Goal: Obtain resource: Obtain resource

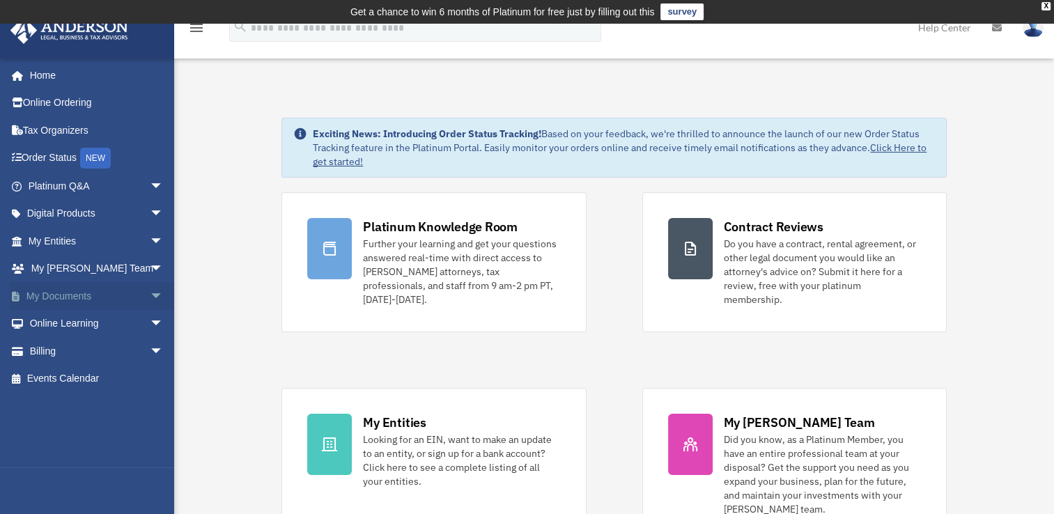
click at [150, 302] on span "arrow_drop_down" at bounding box center [164, 296] width 28 height 29
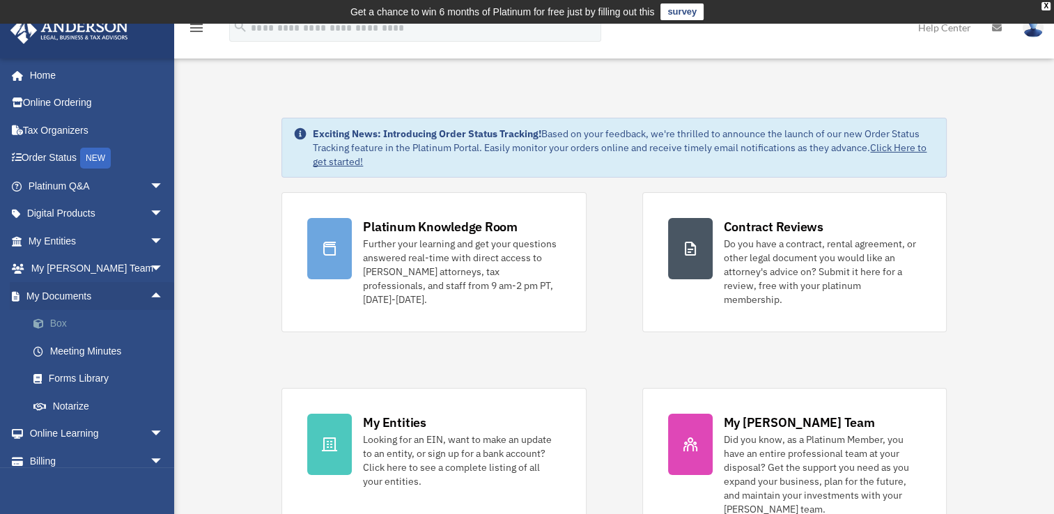
click at [68, 327] on link "Box" at bounding box center [101, 324] width 165 height 28
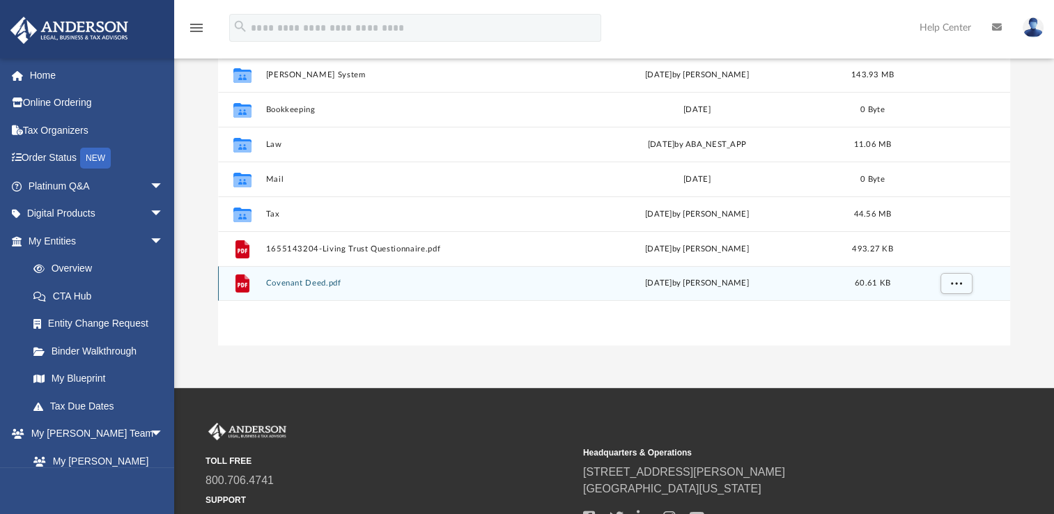
scroll to position [70, 0]
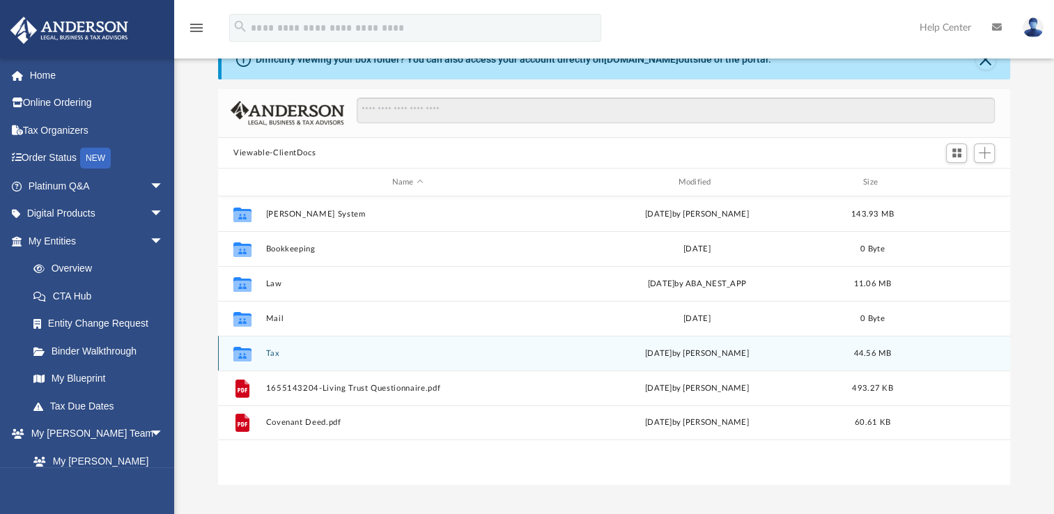
click at [269, 353] on button "Tax" at bounding box center [407, 353] width 283 height 9
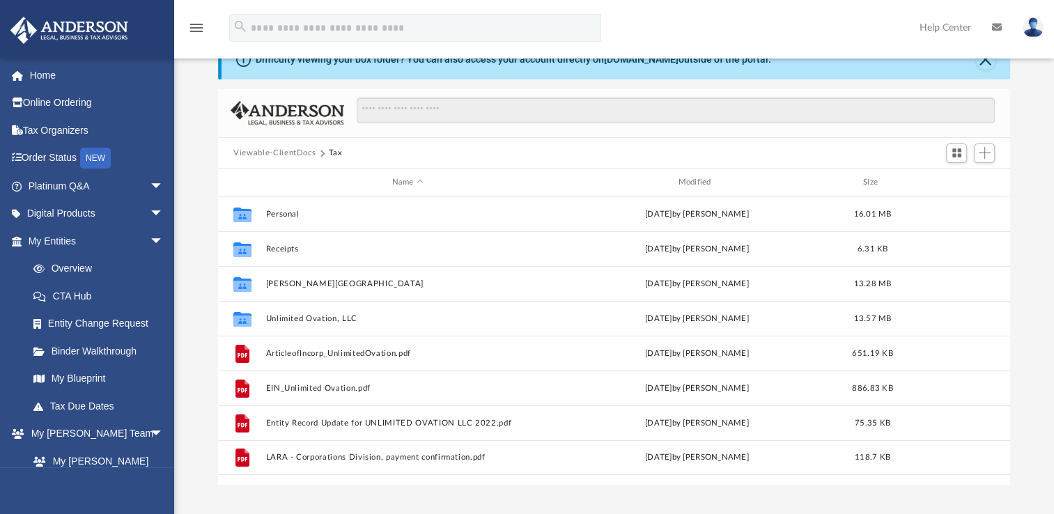
click at [268, 150] on button "Viewable-ClientDocs" at bounding box center [274, 153] width 82 height 13
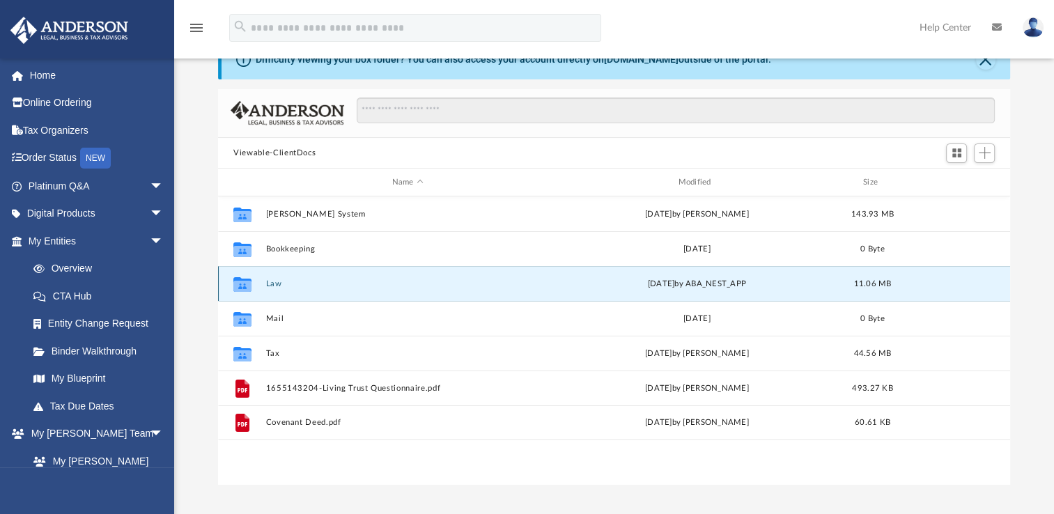
click at [267, 282] on button "Law" at bounding box center [407, 283] width 283 height 9
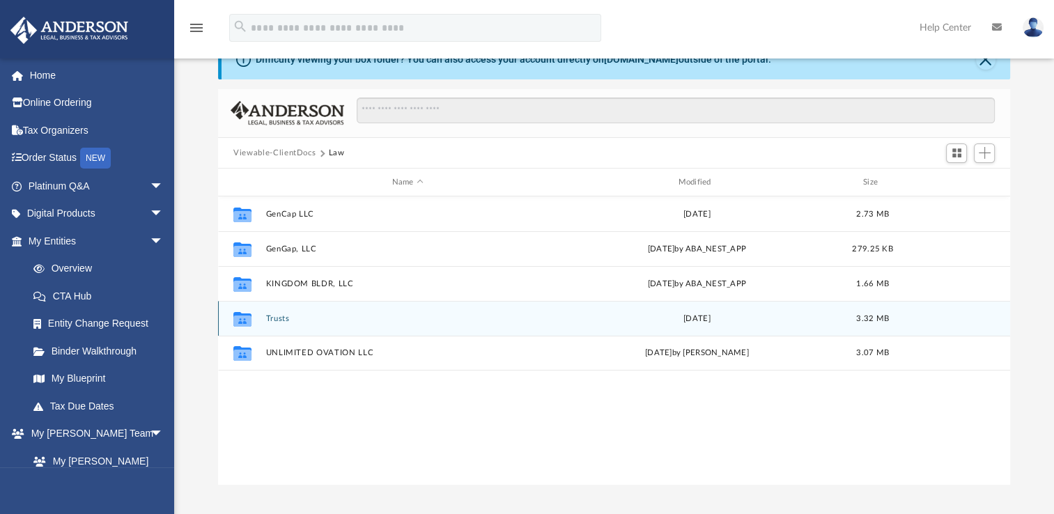
click at [274, 313] on div "Collaborated Folder Trusts [DATE] 3.32 MB" at bounding box center [614, 318] width 792 height 35
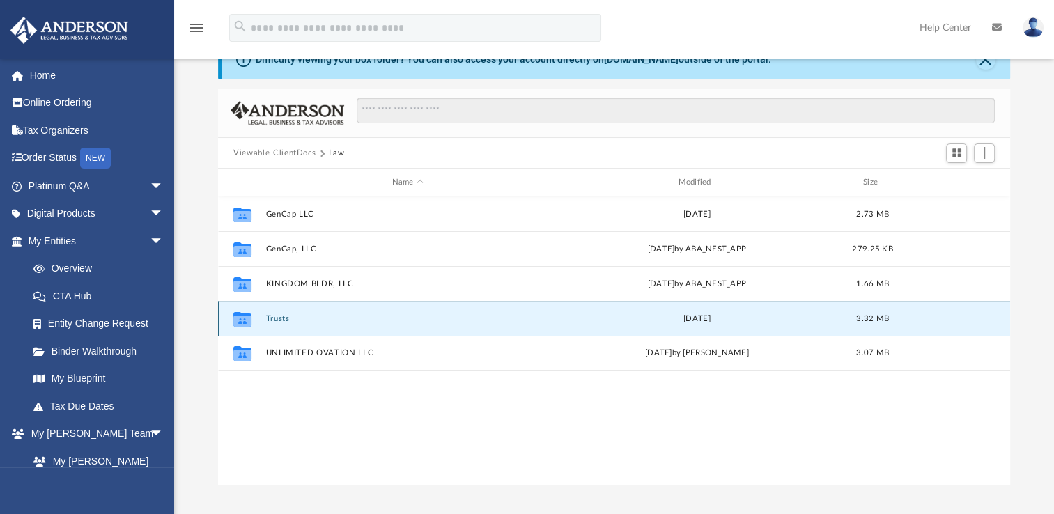
click at [287, 319] on button "Trusts" at bounding box center [407, 318] width 283 height 9
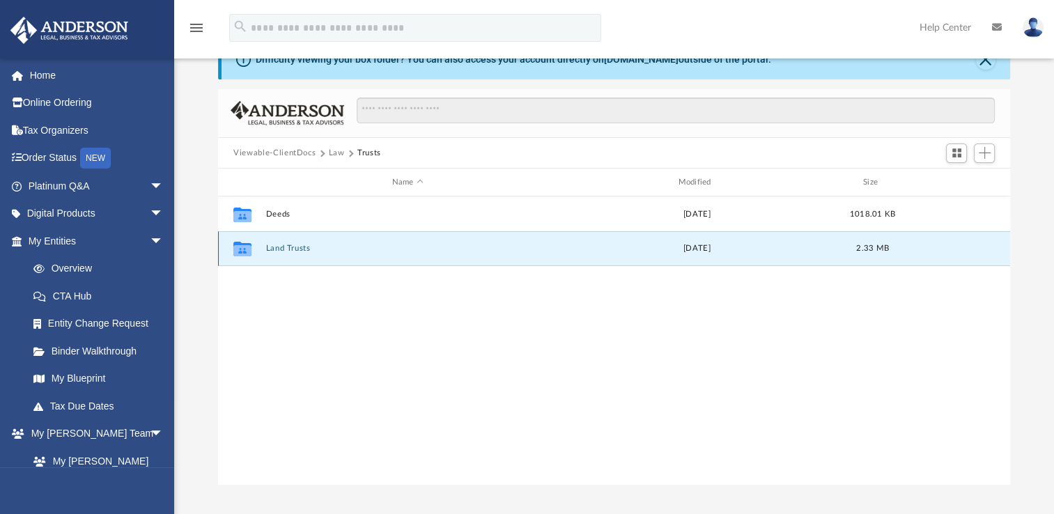
click at [295, 249] on button "Land Trusts" at bounding box center [407, 248] width 283 height 9
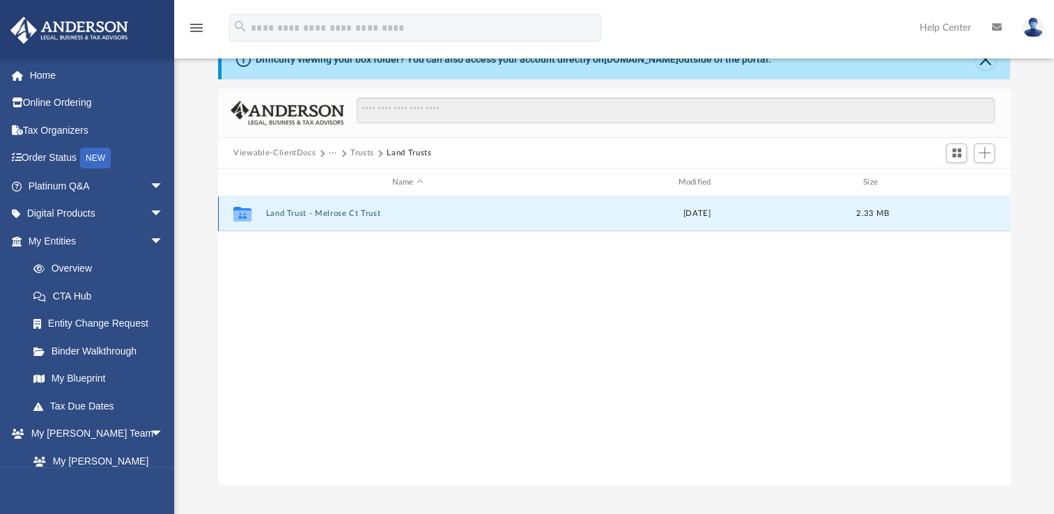
click at [305, 215] on button "Land Trust - Melrose Ct Trust" at bounding box center [407, 213] width 283 height 9
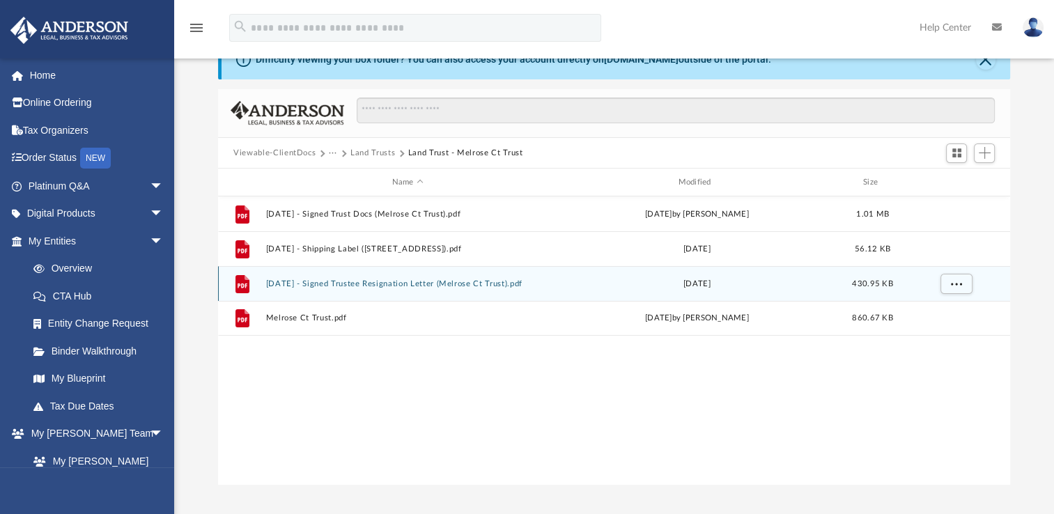
click at [336, 285] on button "[DATE] - Signed Trustee Resignation Letter (Melrose Ct Trust).pdf" at bounding box center [407, 283] width 283 height 9
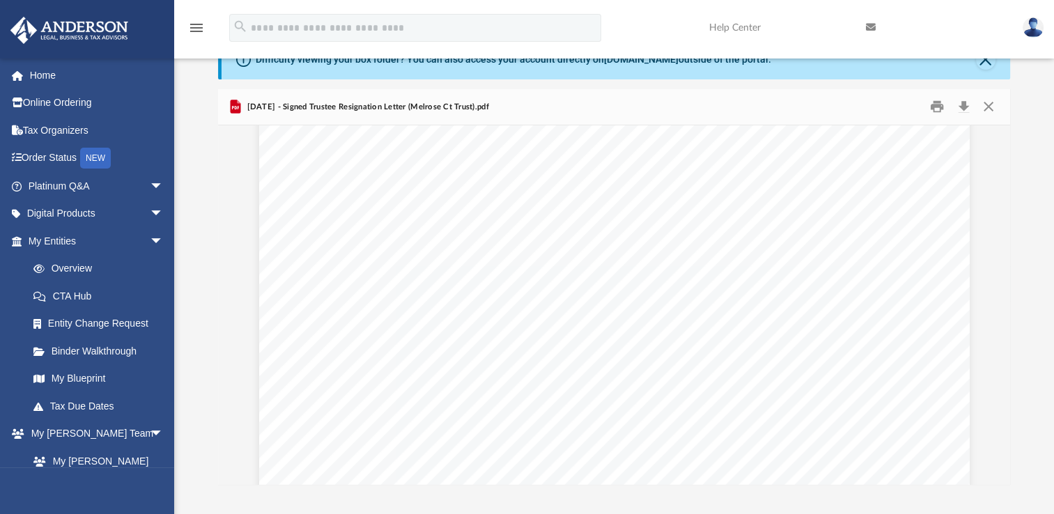
scroll to position [0, 0]
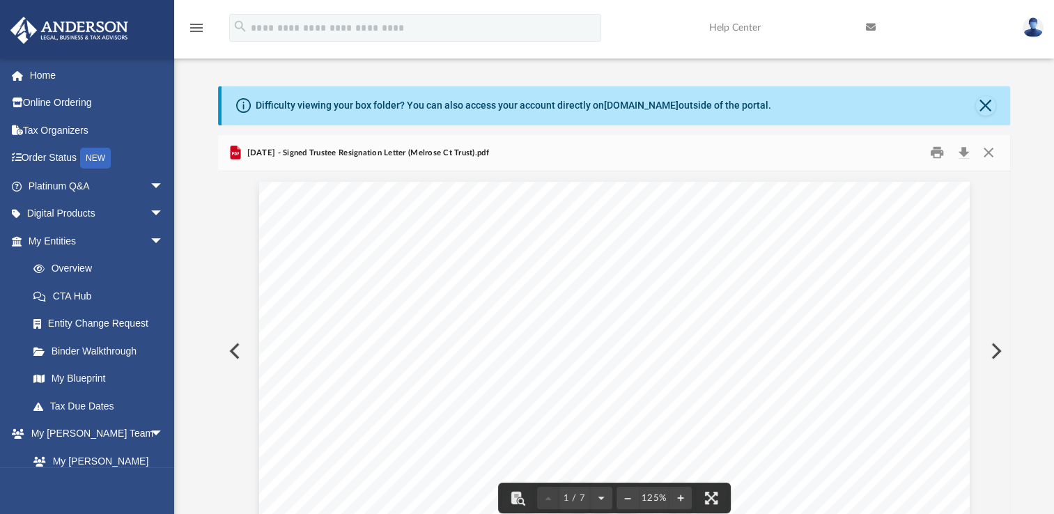
scroll to position [0, 0]
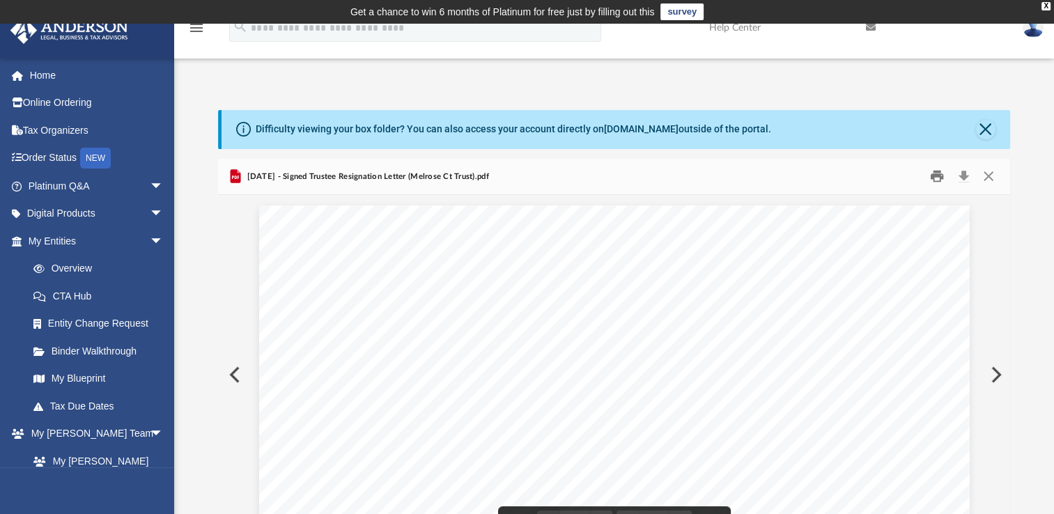
click at [933, 174] on button "Print" at bounding box center [937, 177] width 28 height 22
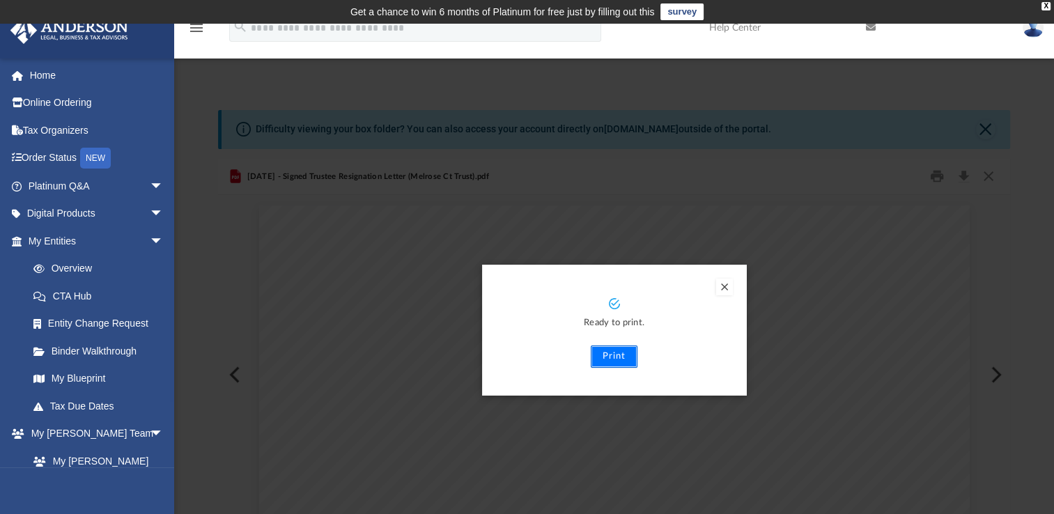
click at [622, 361] on button "Print" at bounding box center [613, 356] width 47 height 22
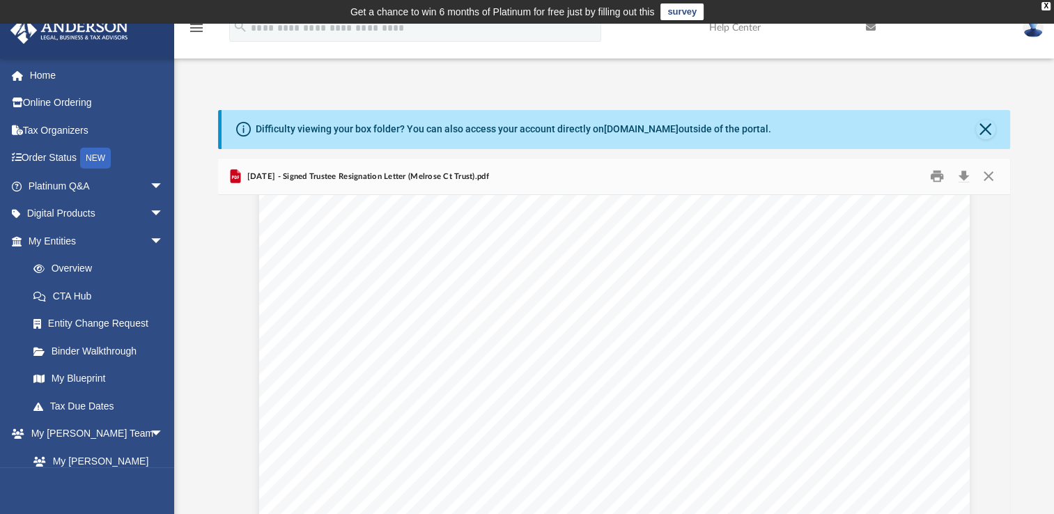
scroll to position [348, 0]
click at [990, 178] on button "Close" at bounding box center [987, 177] width 25 height 22
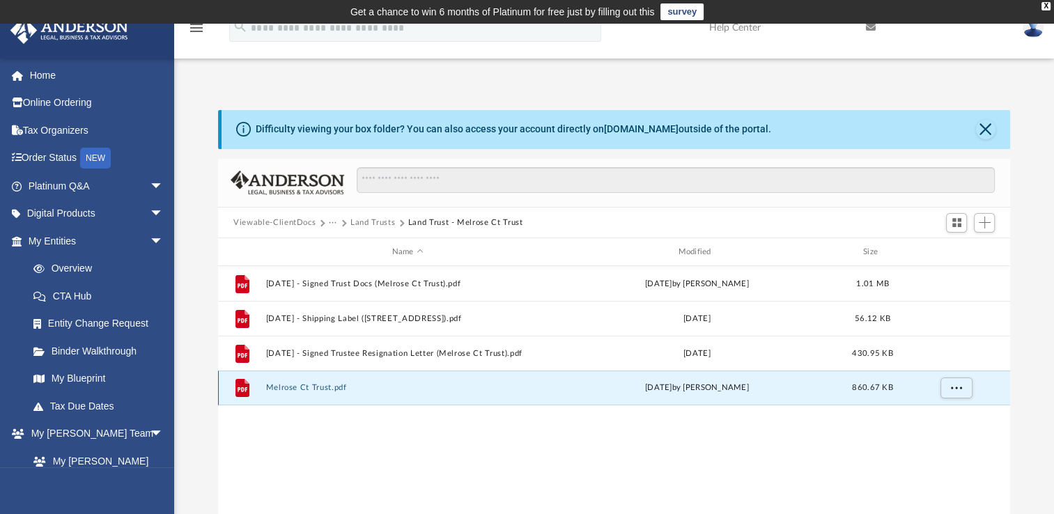
click at [298, 384] on button "Melrose Ct Trust.pdf" at bounding box center [407, 387] width 283 height 9
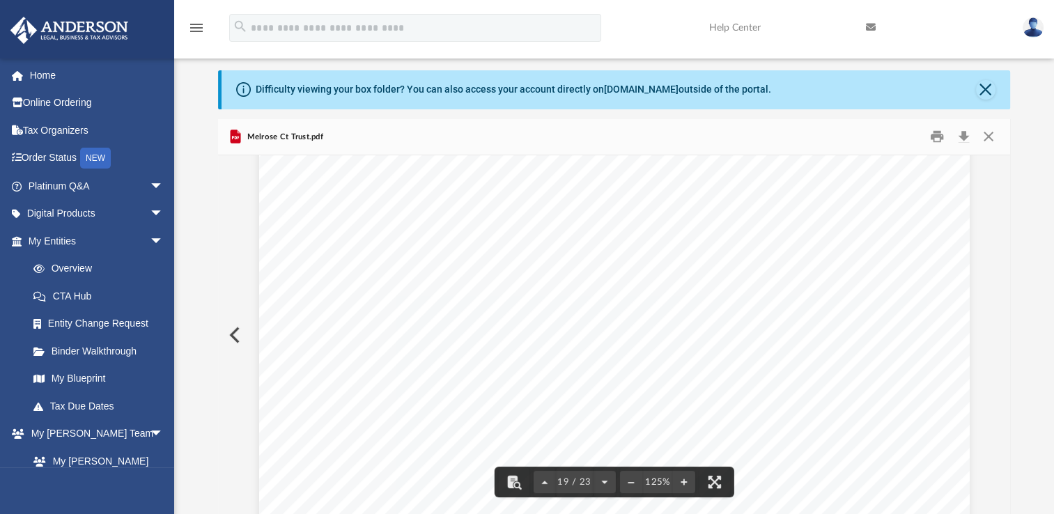
scroll to position [16800, 0]
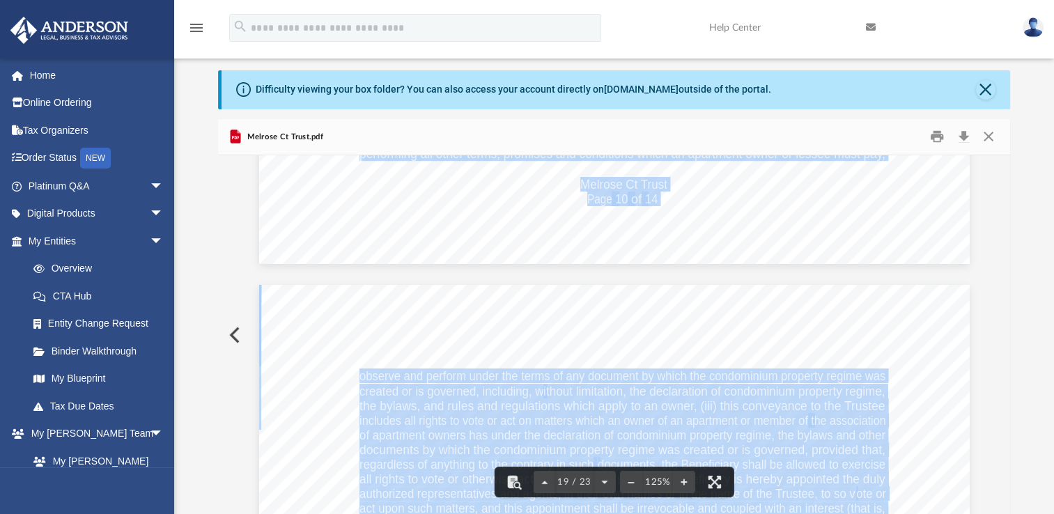
drag, startPoint x: 1005, startPoint y: 289, endPoint x: 1005, endPoint y: 247, distance: 41.8
click at [1005, 249] on body "X Get a chance to win 6 months of Platinum for free just by filling out this su…" at bounding box center [527, 382] width 1054 height 845
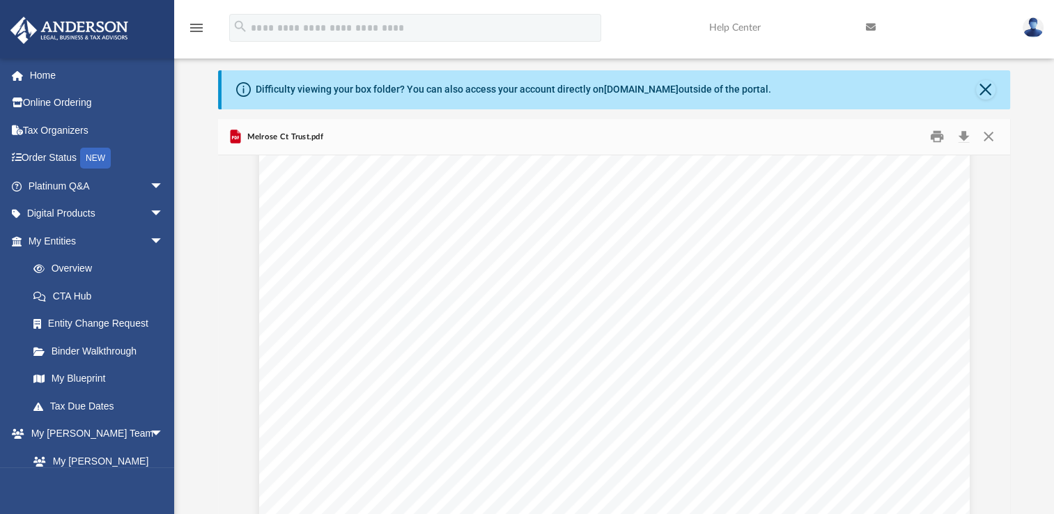
scroll to position [7794, 0]
